Goal: Task Accomplishment & Management: Use online tool/utility

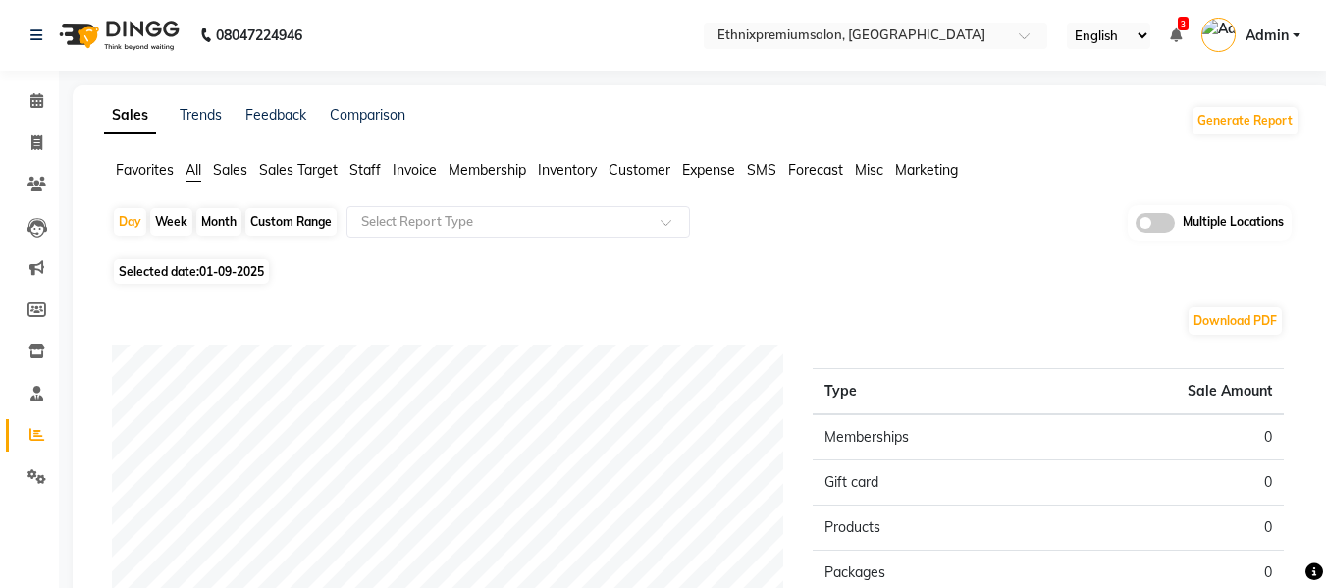
click at [231, 214] on div "Month" at bounding box center [218, 221] width 45 height 27
select select "9"
select select "2025"
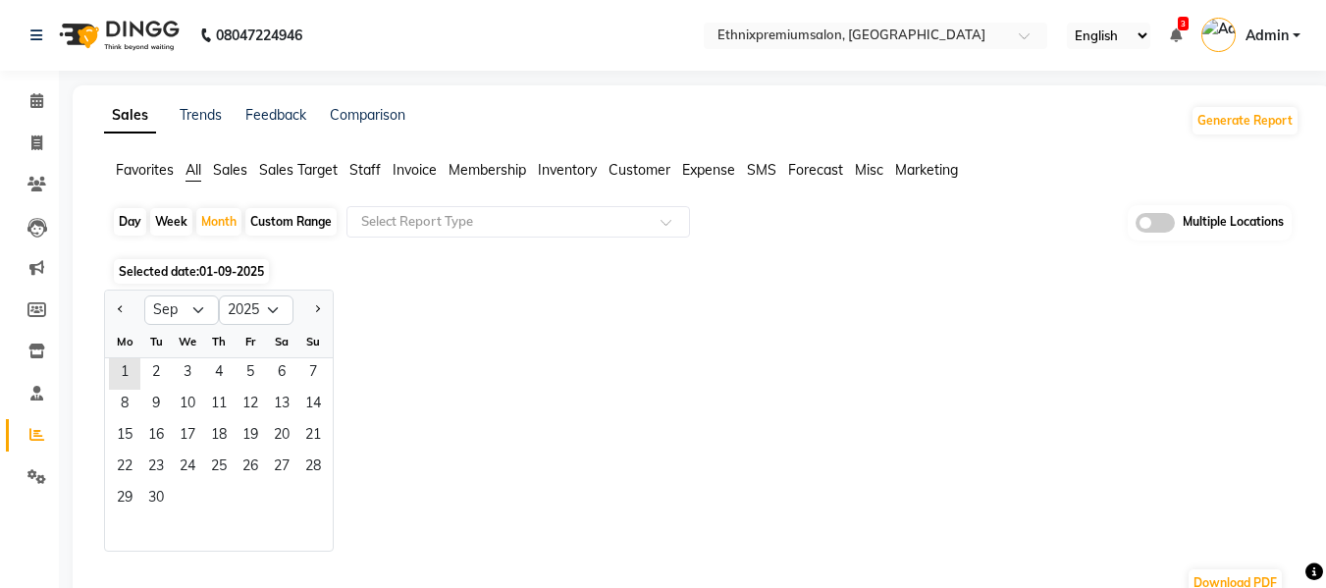
click at [217, 270] on span "01-09-2025" at bounding box center [231, 271] width 65 height 15
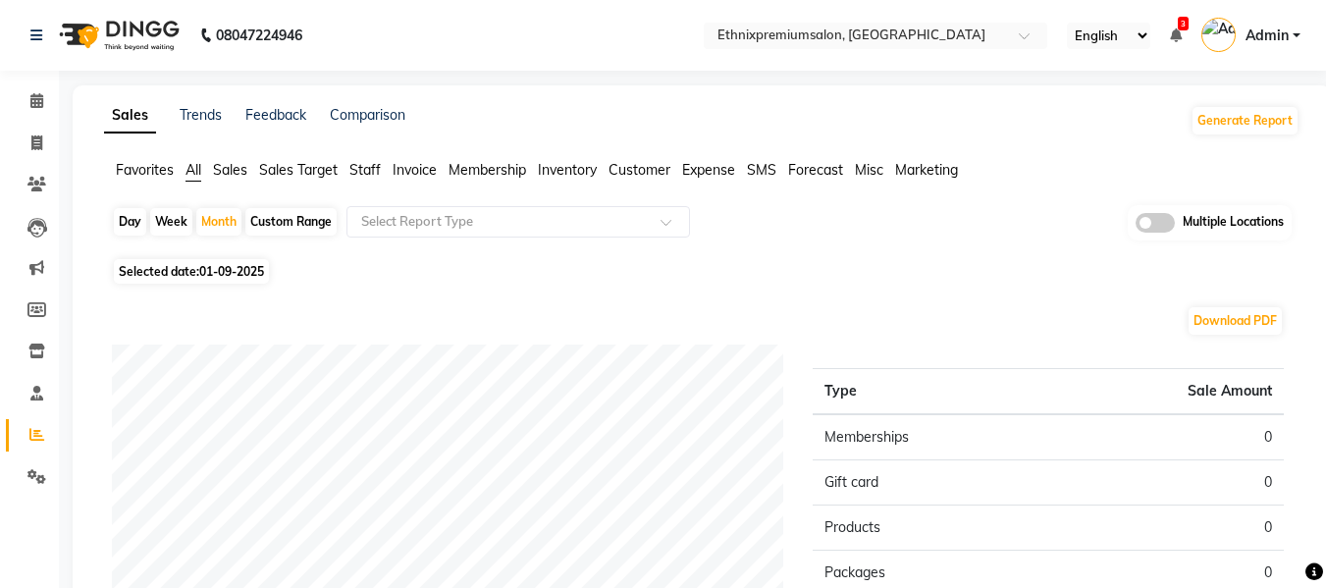
click at [217, 270] on span "01-09-2025" at bounding box center [231, 271] width 65 height 15
select select "9"
select select "2025"
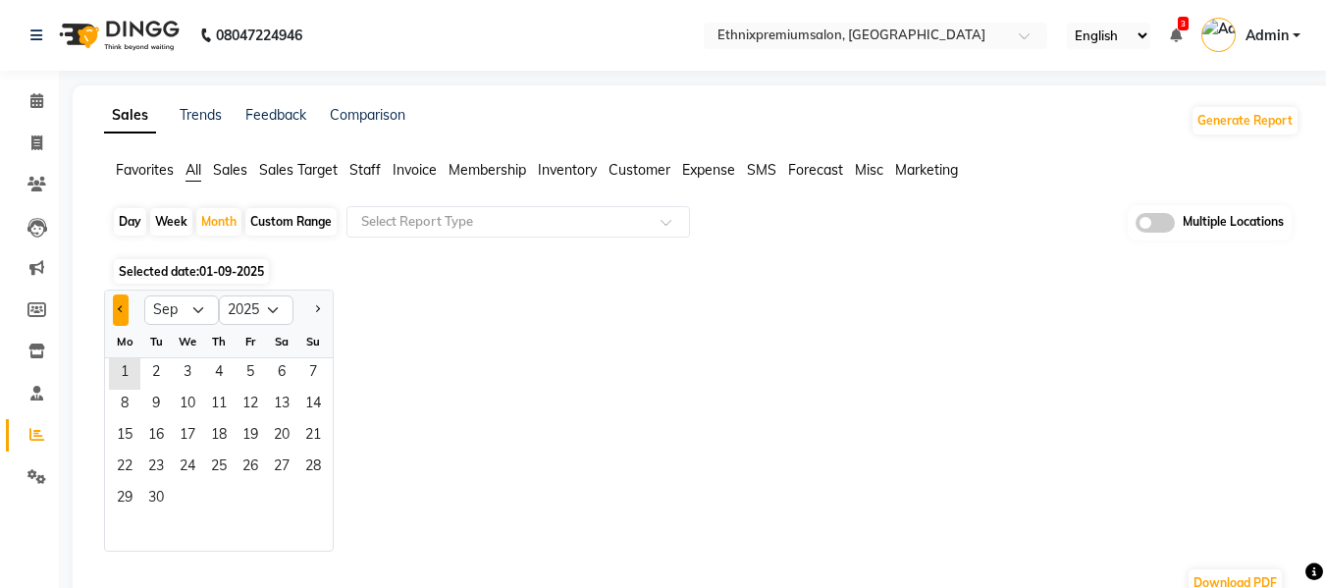
click at [113, 308] on button "Previous month" at bounding box center [121, 309] width 16 height 31
select select "8"
click at [305, 495] on span "31" at bounding box center [312, 499] width 31 height 31
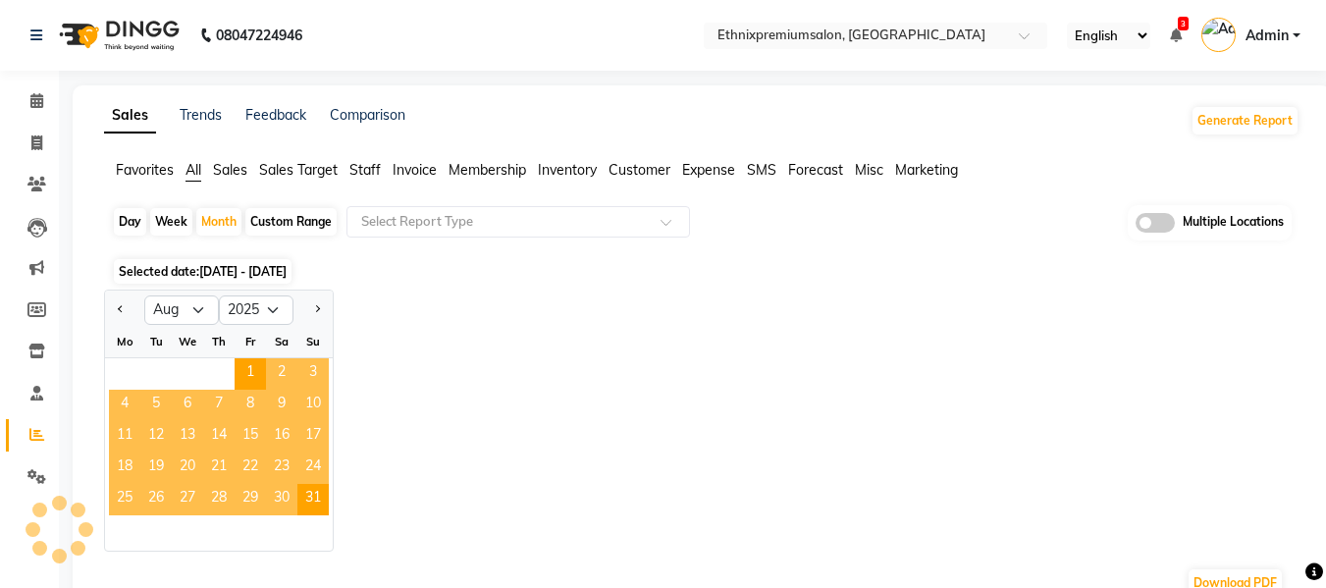
click at [380, 340] on div "Jan Feb Mar Apr May Jun [DATE] Aug Sep Oct Nov [DATE] 2016 2017 2018 2019 2020 …" at bounding box center [701, 420] width 1195 height 262
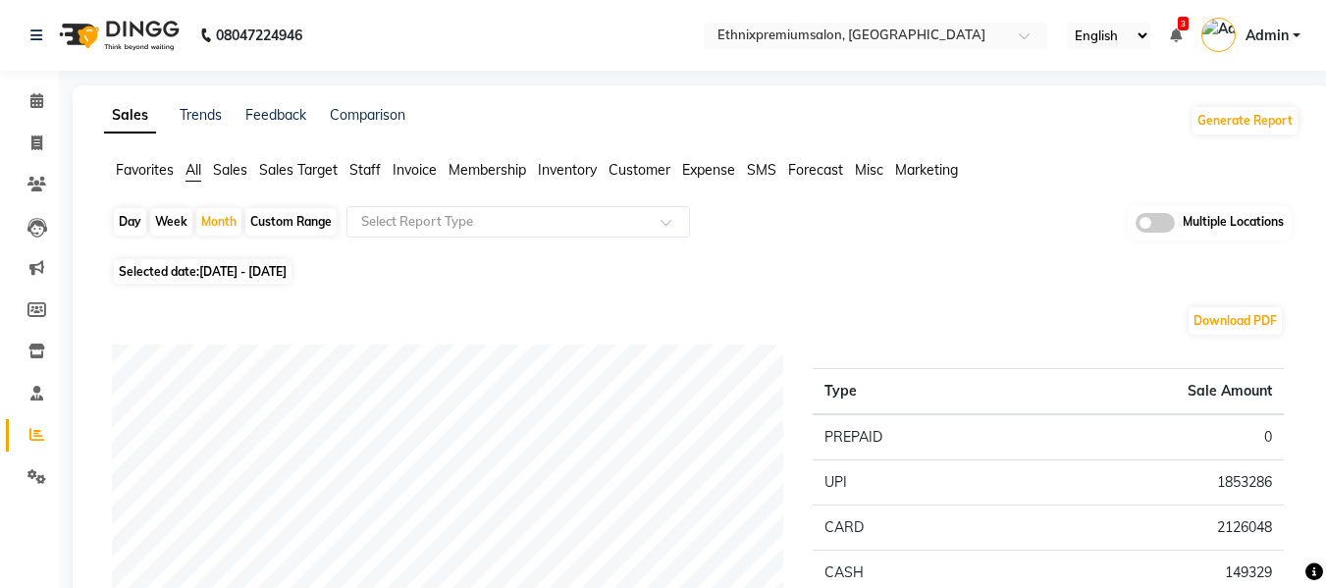
click at [361, 180] on li "Staff" at bounding box center [364, 170] width 31 height 21
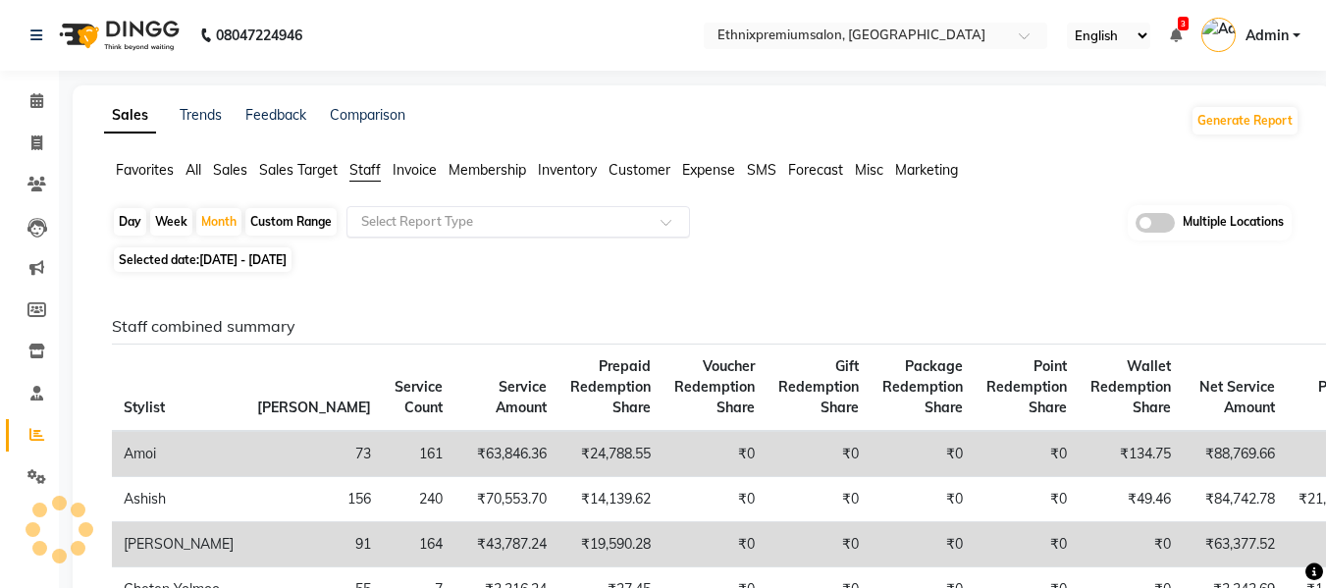
click at [392, 212] on input "text" at bounding box center [498, 222] width 283 height 20
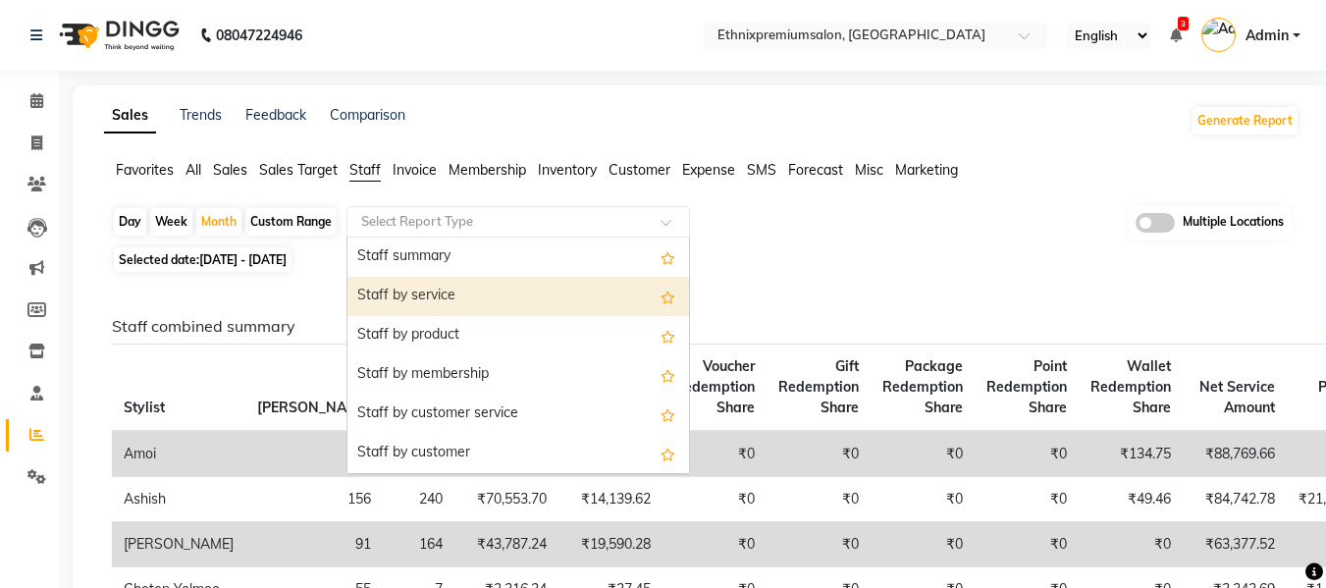
click at [431, 289] on div "Staff by service" at bounding box center [517, 296] width 341 height 39
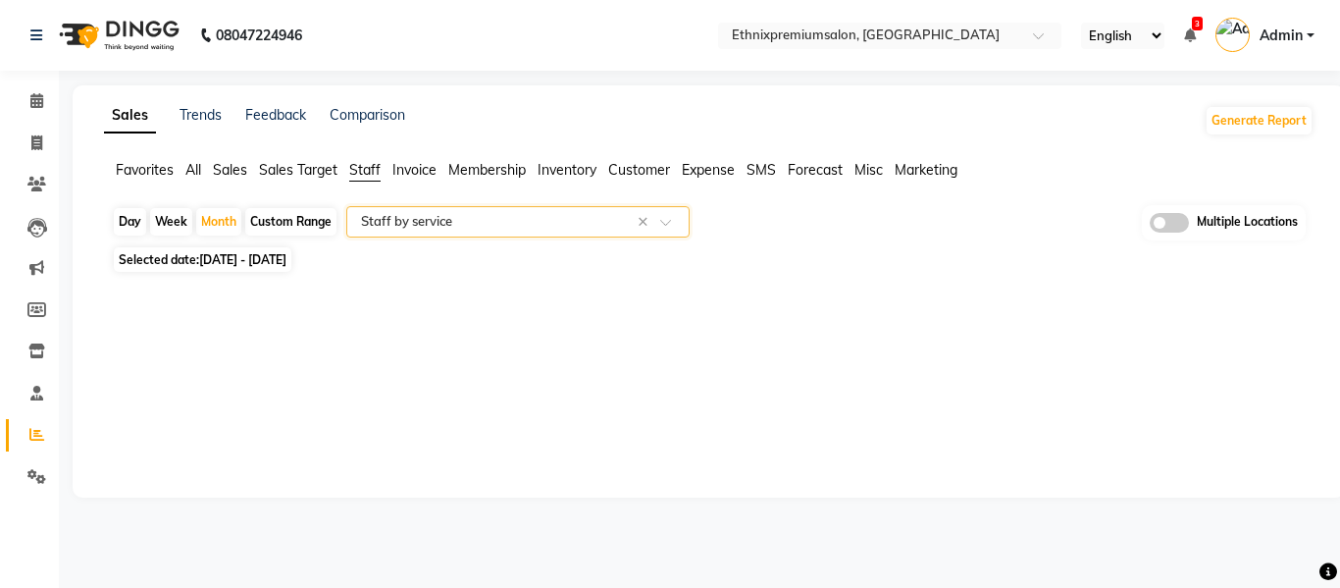
select select "full_report"
select select "csv"
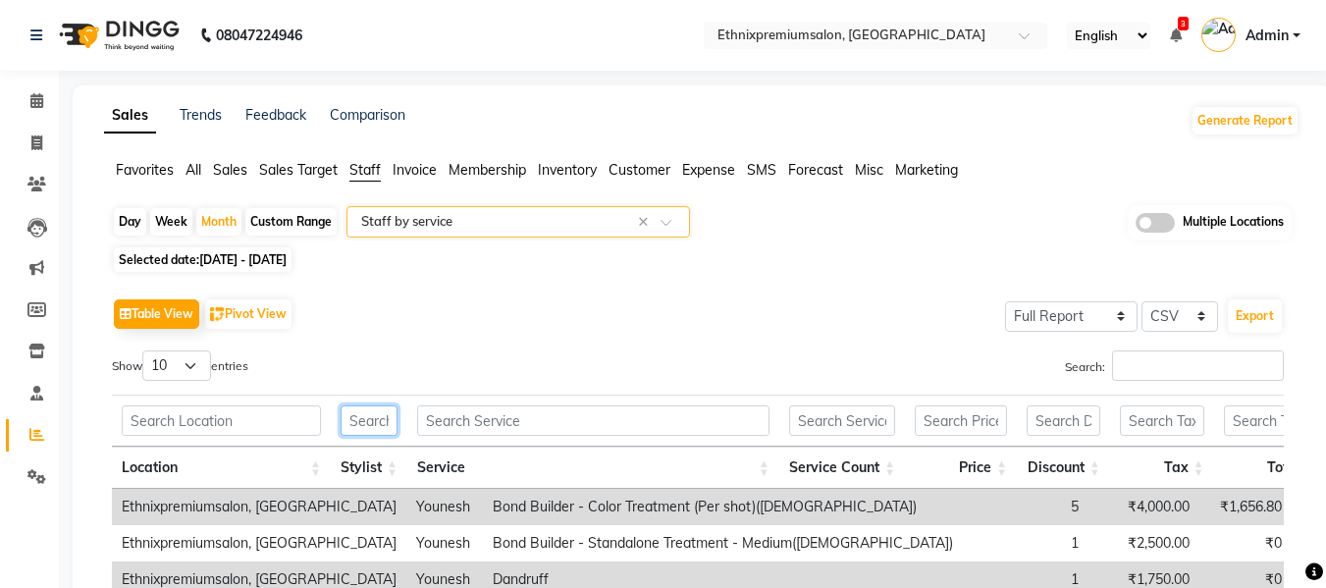
click at [373, 430] on input "text" at bounding box center [368, 420] width 57 height 30
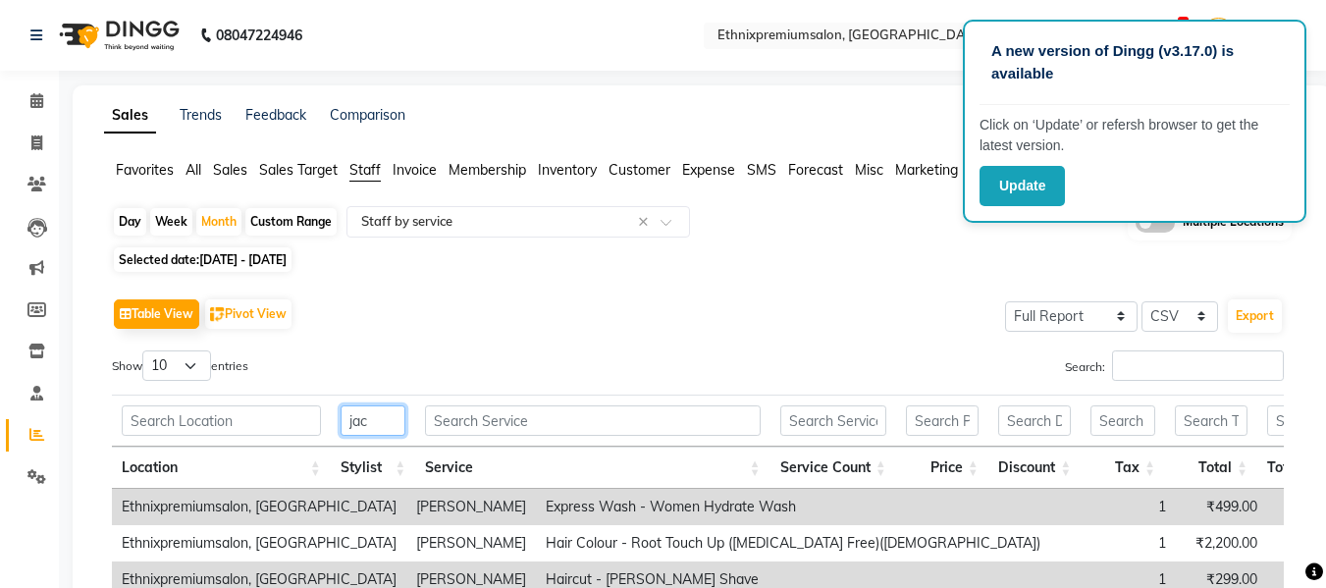
type input "jac"
click at [690, 262] on div "Selected date: [DATE] - [DATE]" at bounding box center [705, 259] width 1187 height 21
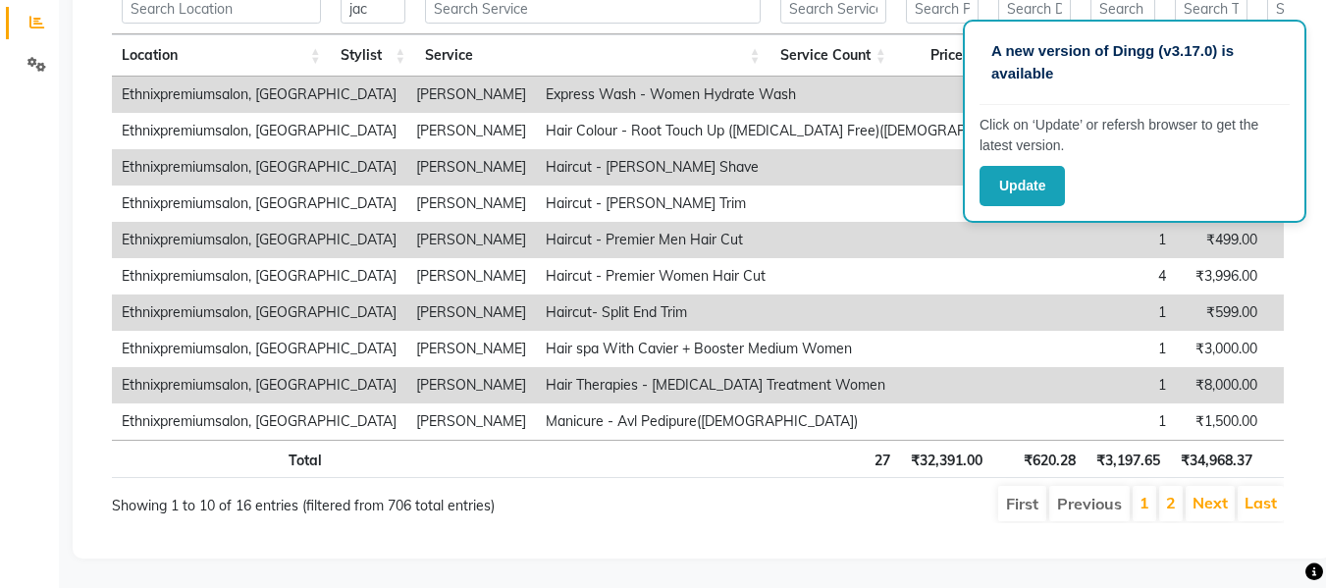
scroll to position [401, 0]
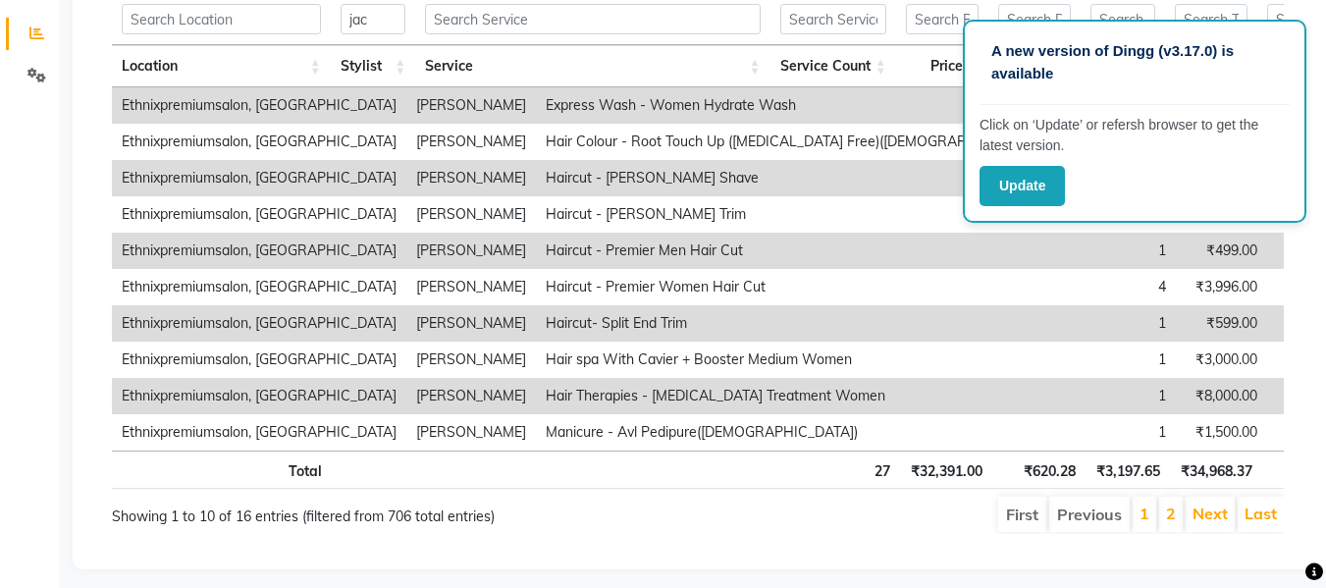
click at [740, 532] on ul "First Previous 1 2 Next Last" at bounding box center [947, 513] width 671 height 35
click at [1016, 171] on button "Update" at bounding box center [1021, 186] width 85 height 40
